Goal: Information Seeking & Learning: Learn about a topic

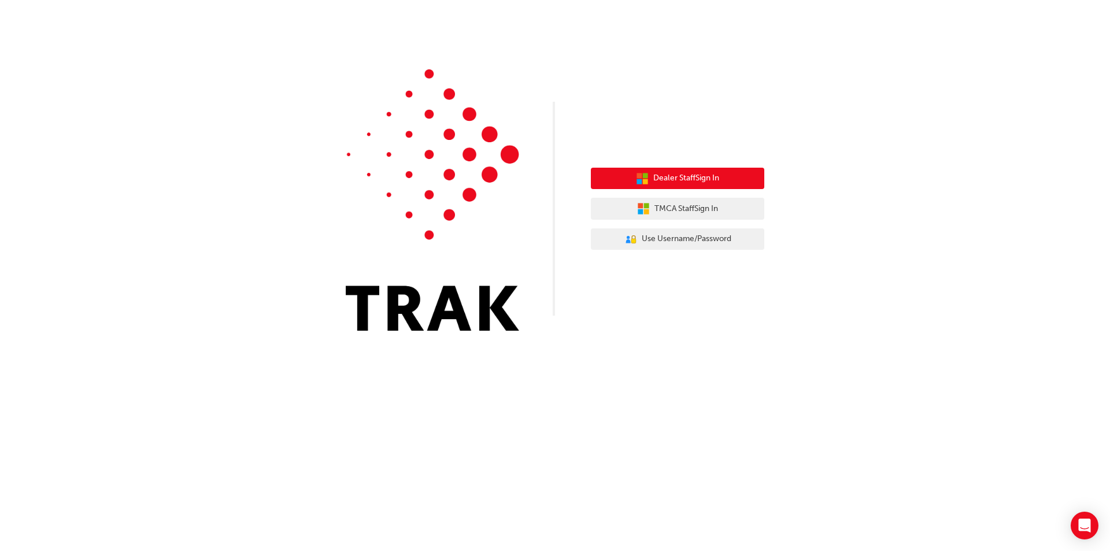
click at [693, 169] on button "Dealer Staff Sign In" at bounding box center [678, 179] width 174 height 22
click at [682, 182] on span "Dealer Staff Sign In" at bounding box center [687, 178] width 66 height 13
